Goal: Manage account settings

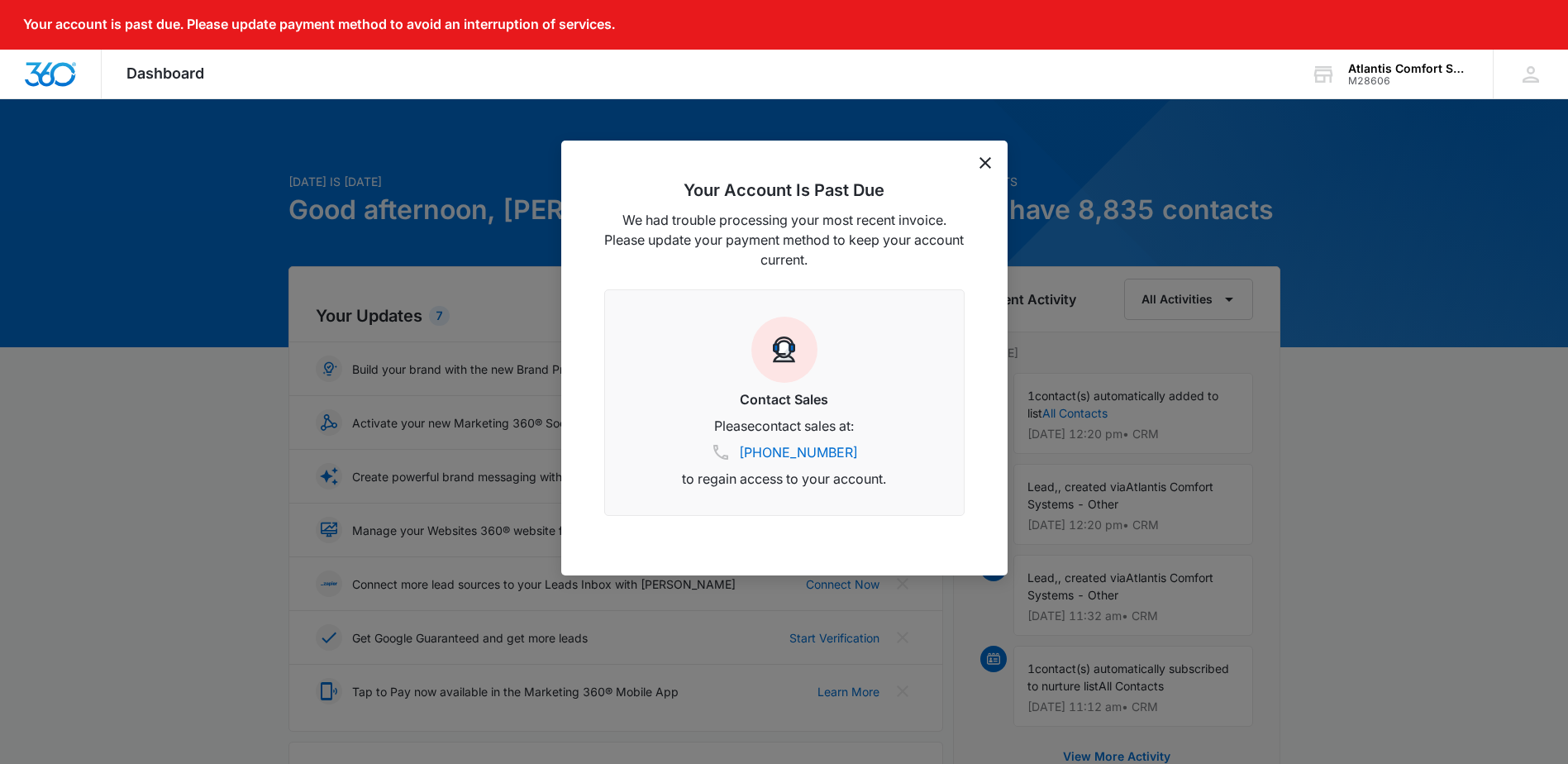
click at [990, 161] on icon "dismiss this dialog" at bounding box center [985, 163] width 12 height 12
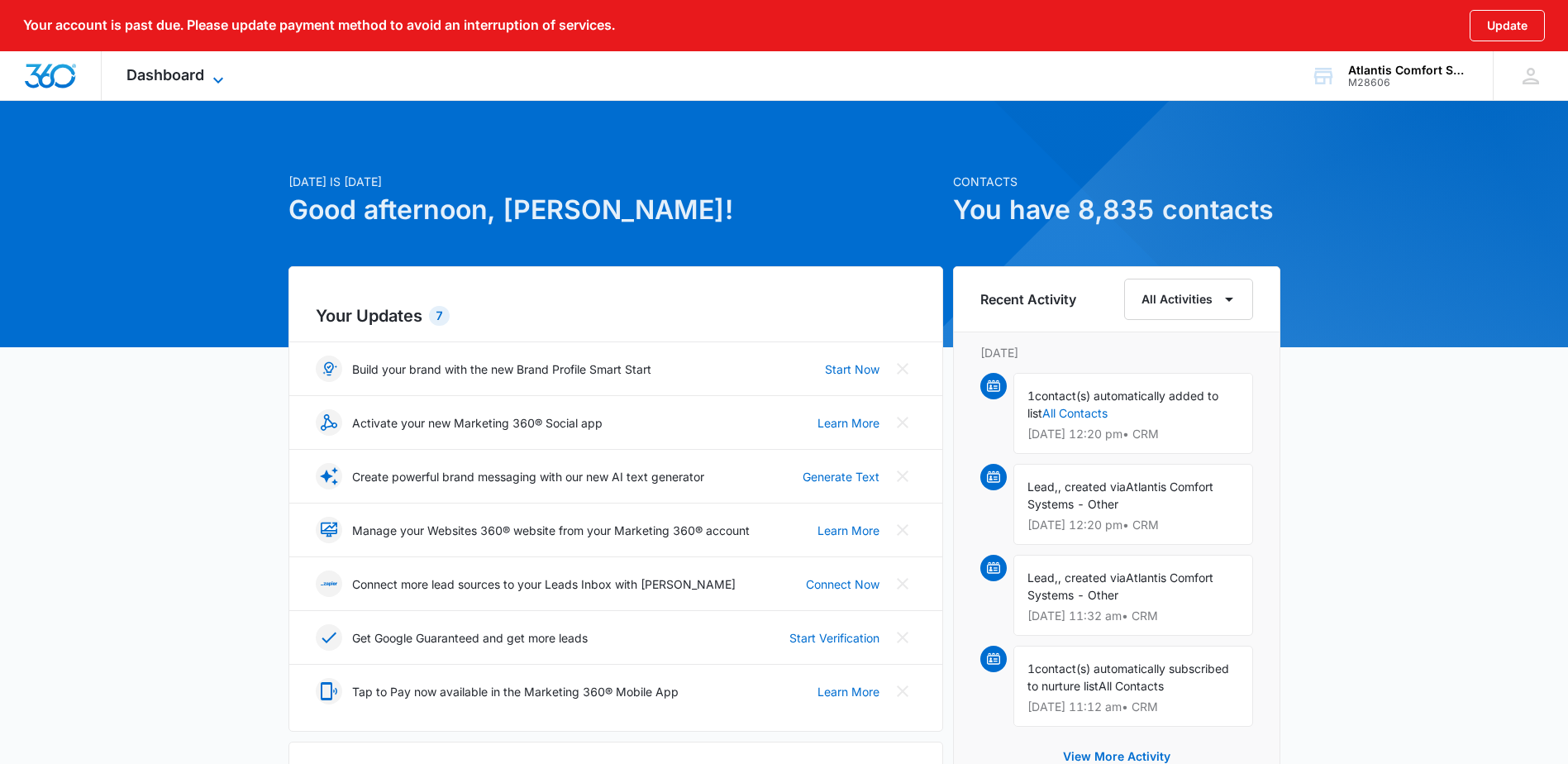
click at [225, 80] on icon at bounding box center [218, 80] width 20 height 20
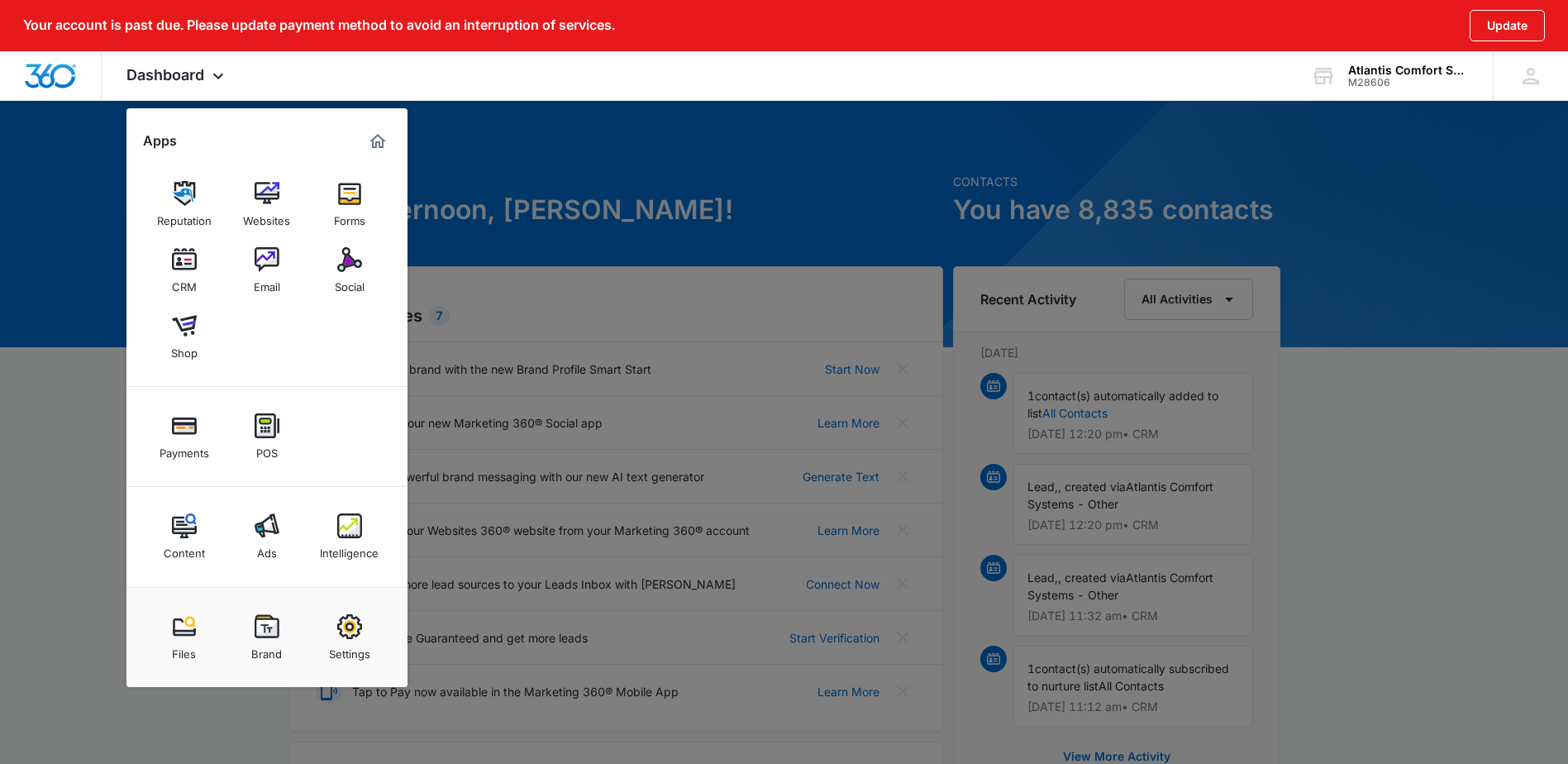
drag, startPoint x: 358, startPoint y: 642, endPoint x: 351, endPoint y: 635, distance: 9.9
click at [358, 642] on div "Settings" at bounding box center [350, 650] width 42 height 22
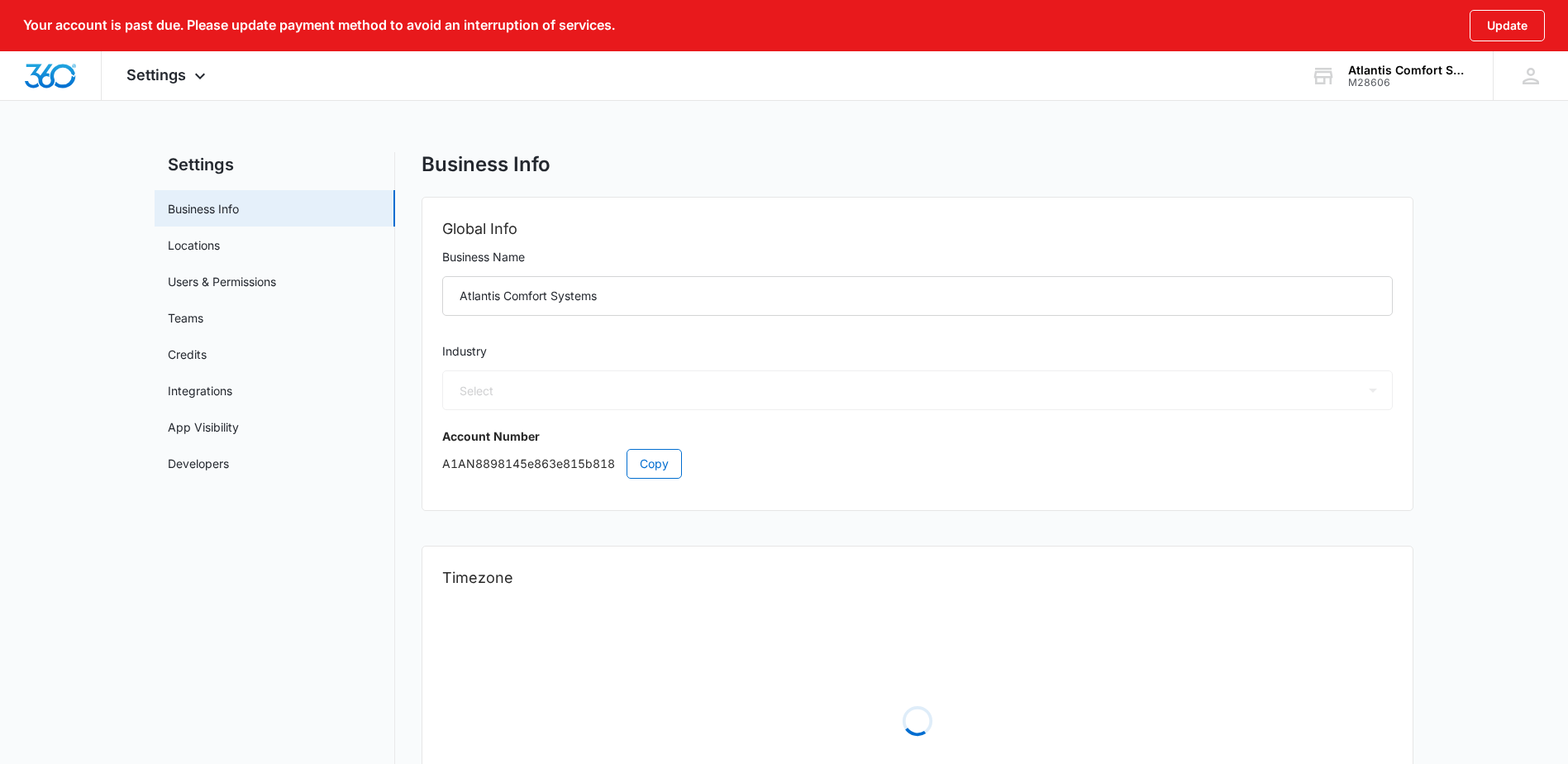
select select "33"
select select "US"
select select "America/[GEOGRAPHIC_DATA]"
click at [207, 363] on link "Credits" at bounding box center [187, 354] width 39 height 17
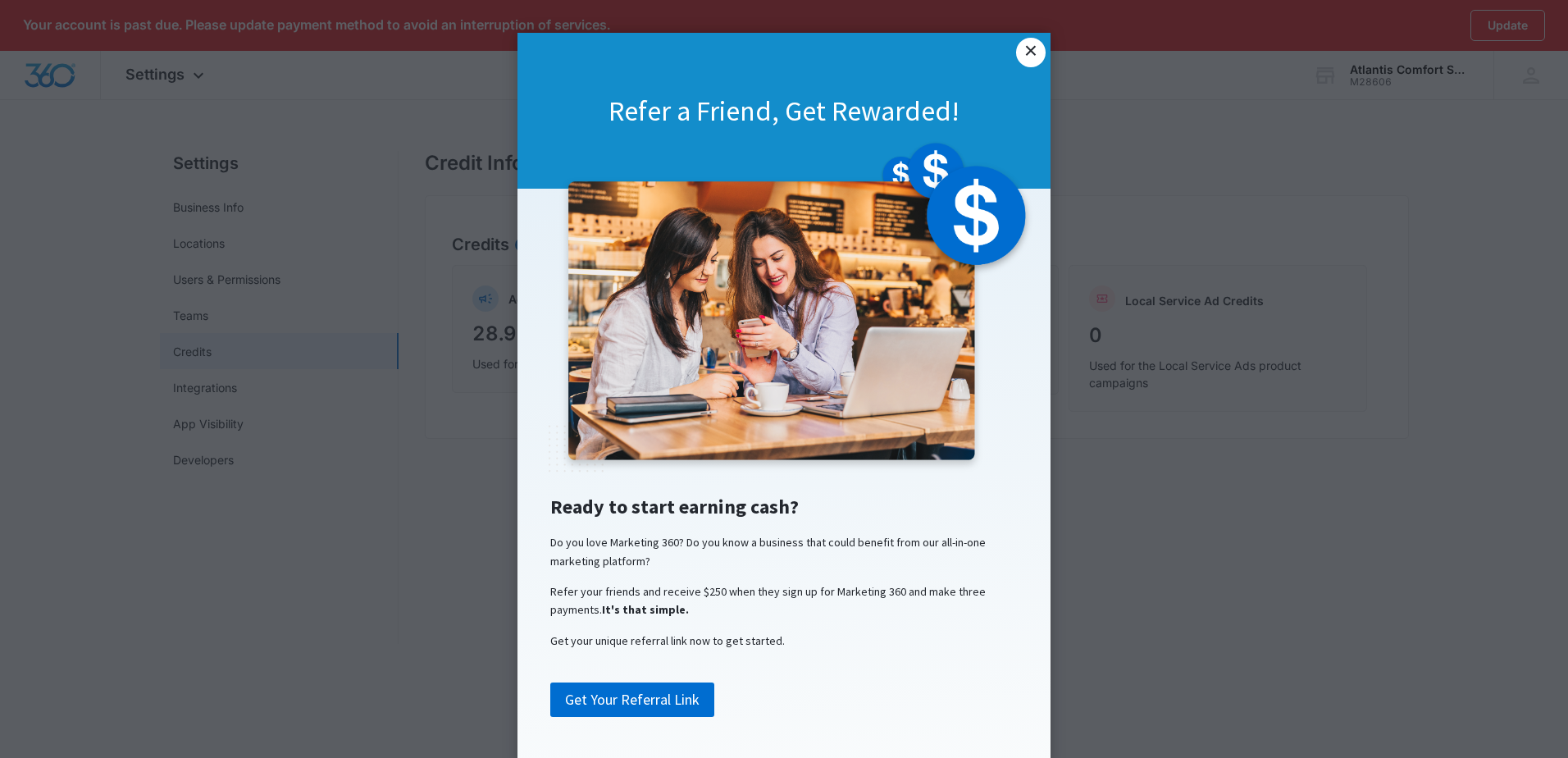
click at [1028, 51] on link "×" at bounding box center [1031, 53] width 30 height 30
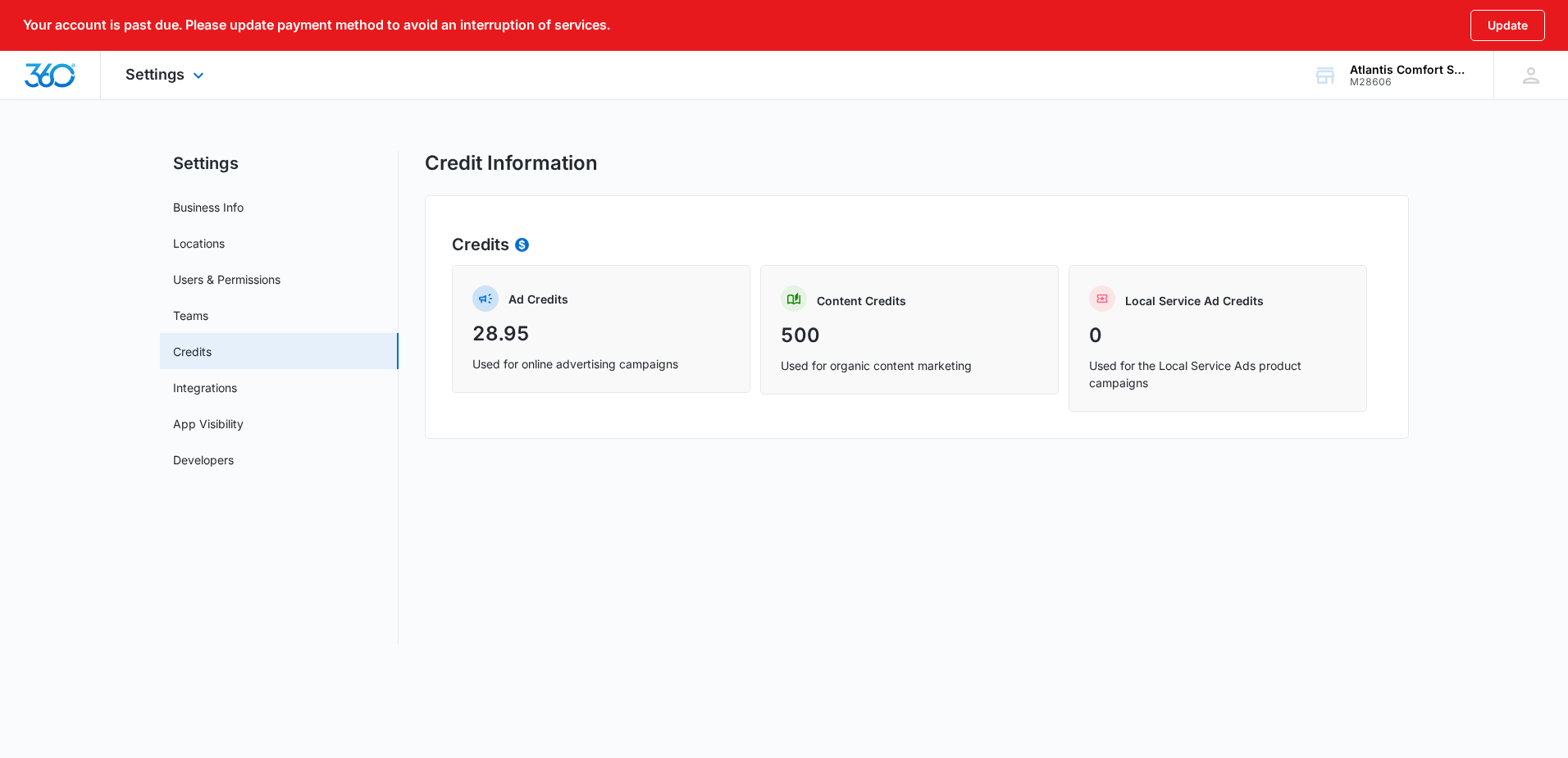
click at [60, 77] on img "Dashboard" at bounding box center [50, 75] width 53 height 25
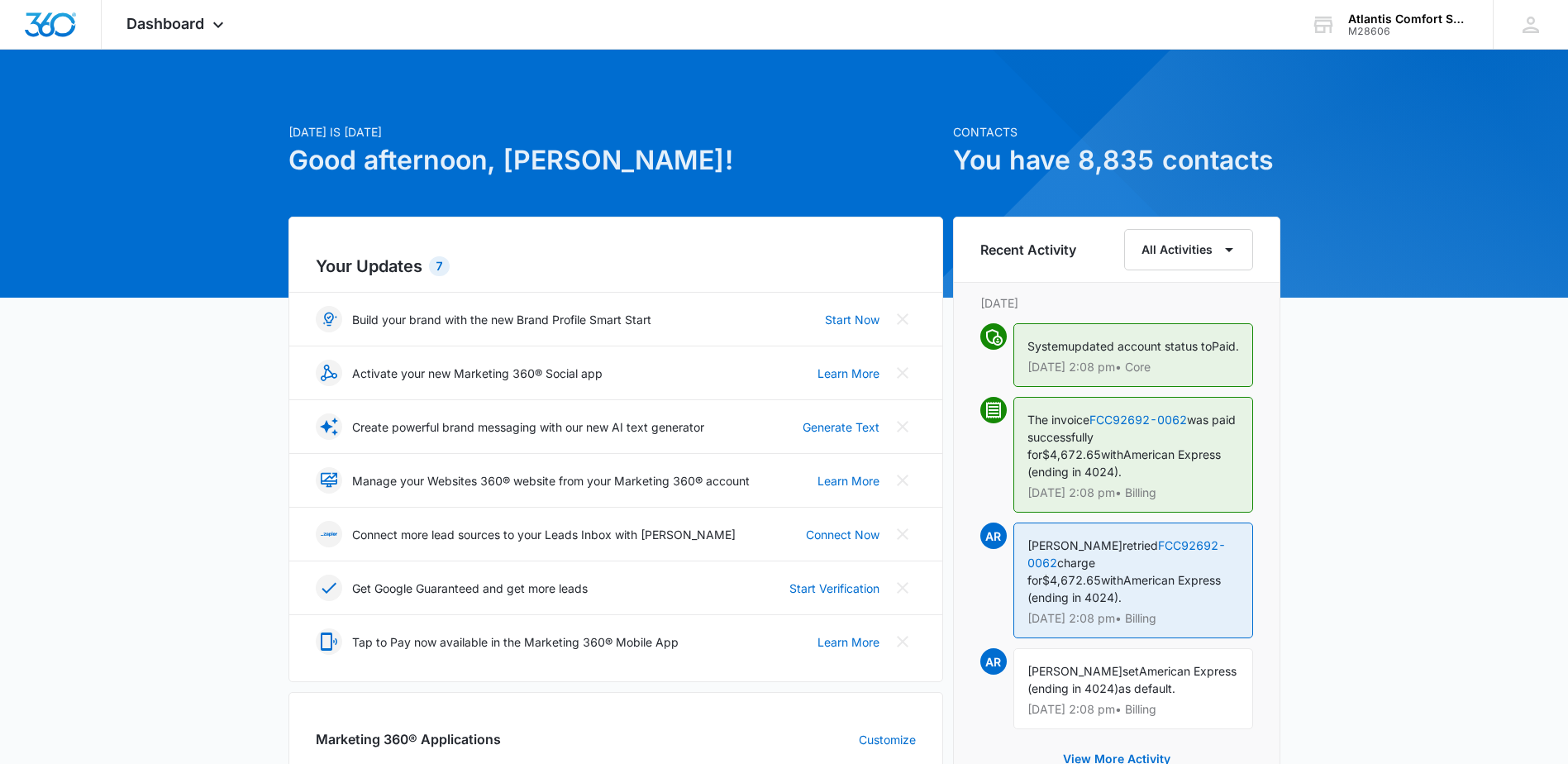
click at [166, 588] on div "Today is Monday, October 6th Good afternoon, Sarah! Contacts You have 8,835 con…" at bounding box center [784, 770] width 1568 height 1401
